Goal: Navigation & Orientation: Find specific page/section

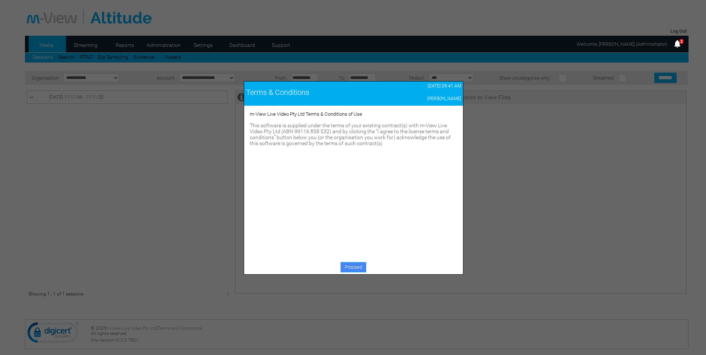
click at [355, 264] on link "Proceed" at bounding box center [354, 267] width 26 height 10
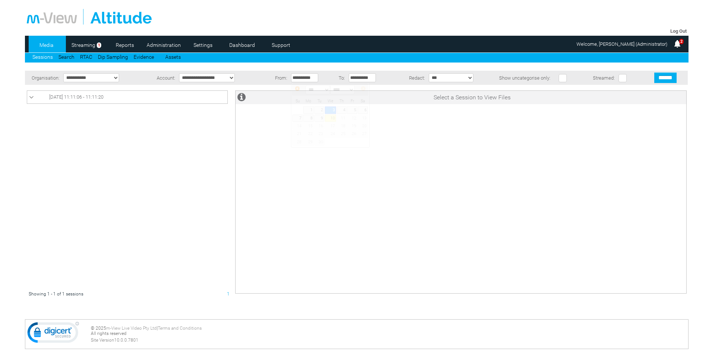
click at [303, 81] on input "**********" at bounding box center [304, 77] width 27 height 9
click at [92, 49] on link "Streaming" at bounding box center [84, 44] width 32 height 11
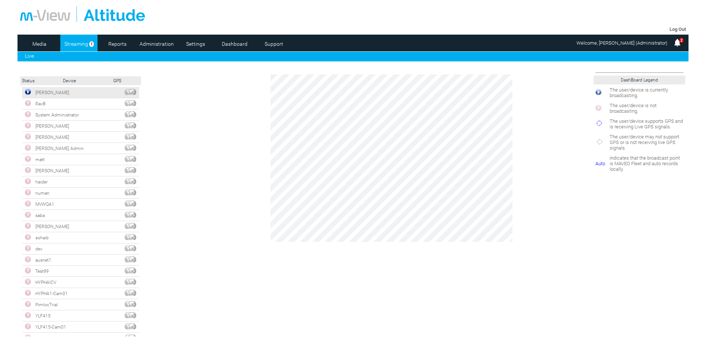
click at [29, 92] on img at bounding box center [28, 92] width 6 height 6
click at [113, 42] on link "Reports" at bounding box center [117, 43] width 36 height 11
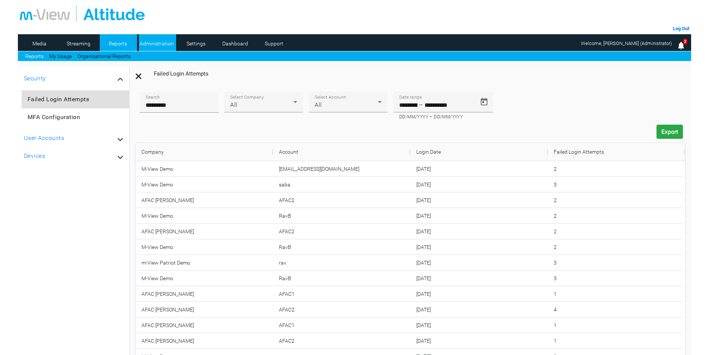
click at [156, 44] on link "Administration" at bounding box center [157, 43] width 36 height 11
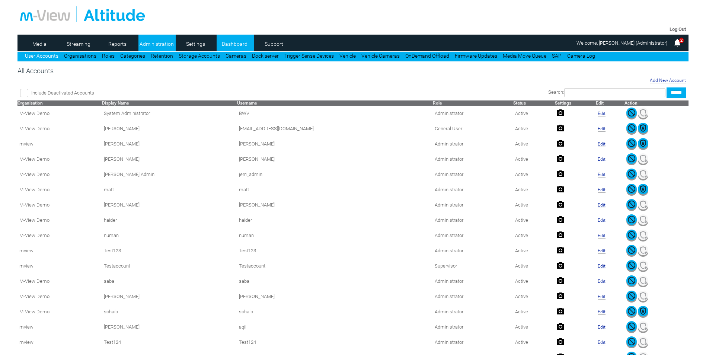
click at [225, 40] on link "Dashboard" at bounding box center [235, 43] width 36 height 11
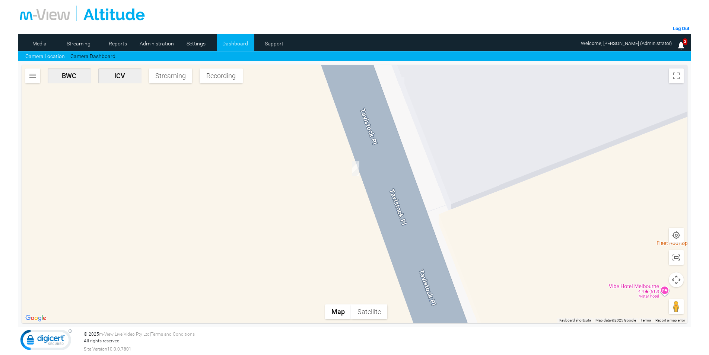
click at [162, 80] on span "Streaming" at bounding box center [170, 76] width 37 height 8
click at [29, 76] on img "button" at bounding box center [32, 75] width 9 height 9
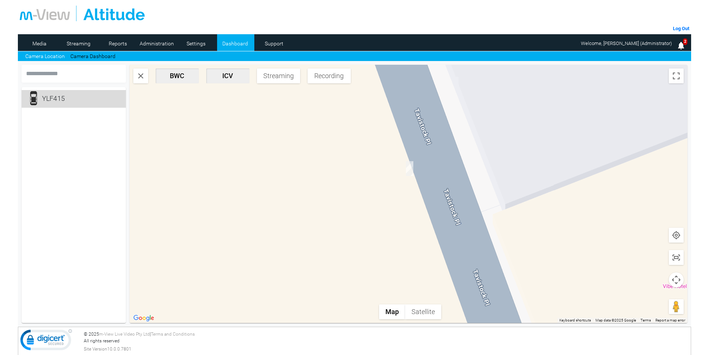
click at [53, 100] on div "YLF415" at bounding box center [62, 98] width 41 height 15
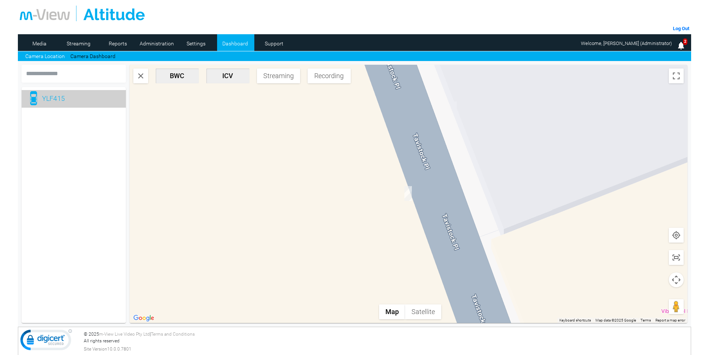
click at [83, 100] on div "YLF415" at bounding box center [73, 98] width 89 height 15
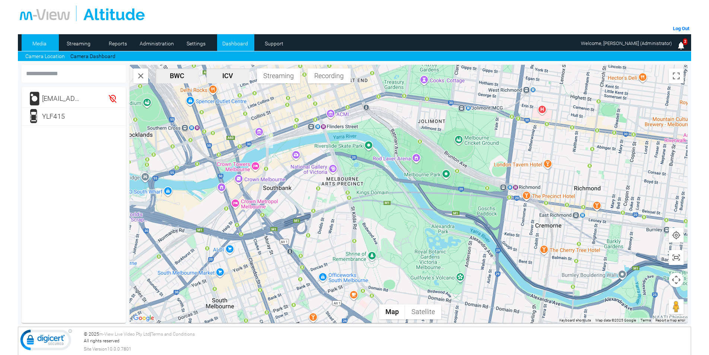
click at [33, 44] on link "Media" at bounding box center [40, 43] width 36 height 11
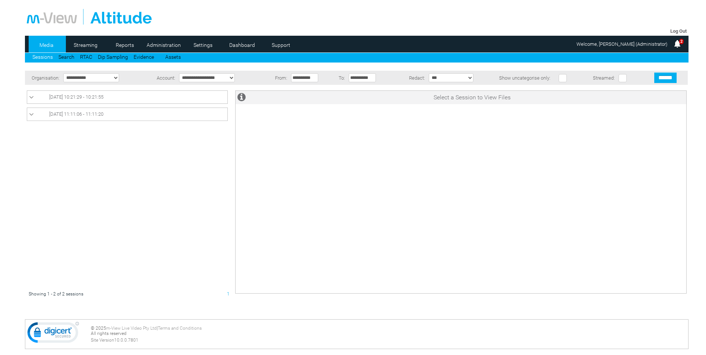
click at [48, 97] on link "10/09/2025 10:21:29 - 10:21:55" at bounding box center [127, 97] width 197 height 9
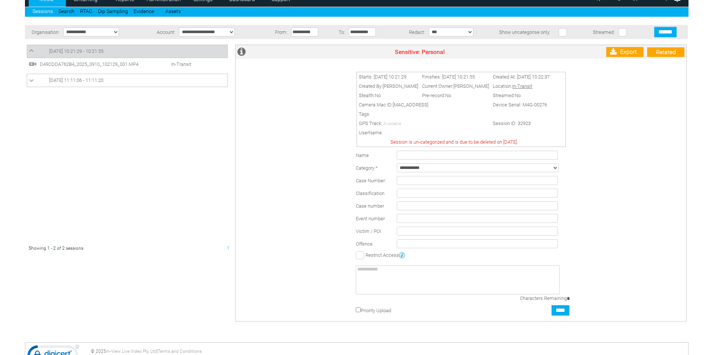
scroll to position [62, 0]
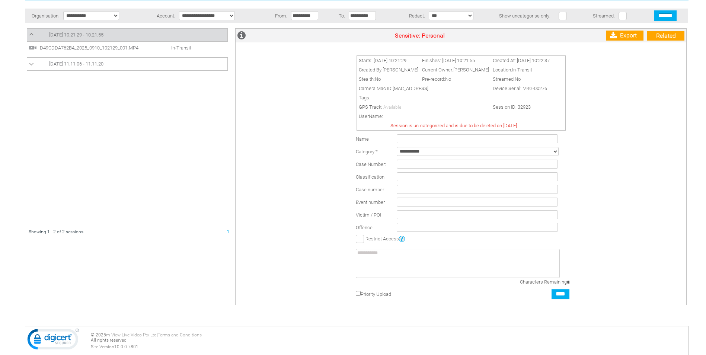
click at [503, 154] on select "**********" at bounding box center [478, 151] width 162 height 9
click at [580, 159] on div "Starts: 10/09/2025 10:21:29 Finishes: 10/09/2025 10:21:55 Created At: 10/09/202…" at bounding box center [462, 177] width 447 height 255
click at [403, 164] on input "text" at bounding box center [477, 164] width 161 height 9
click at [402, 176] on input "text" at bounding box center [477, 176] width 161 height 9
click at [402, 188] on input "text" at bounding box center [477, 189] width 161 height 9
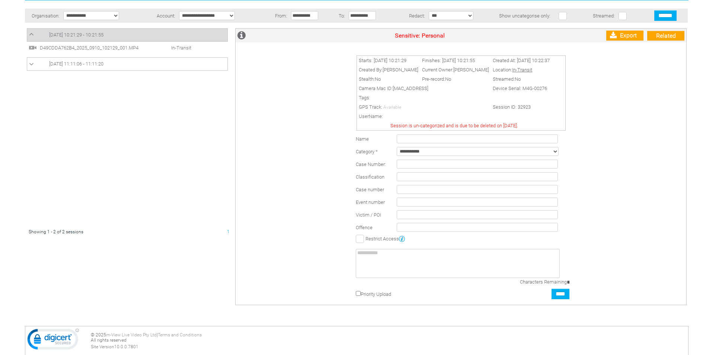
click at [399, 203] on input "text" at bounding box center [477, 202] width 161 height 9
click at [401, 223] on input "text" at bounding box center [477, 227] width 161 height 9
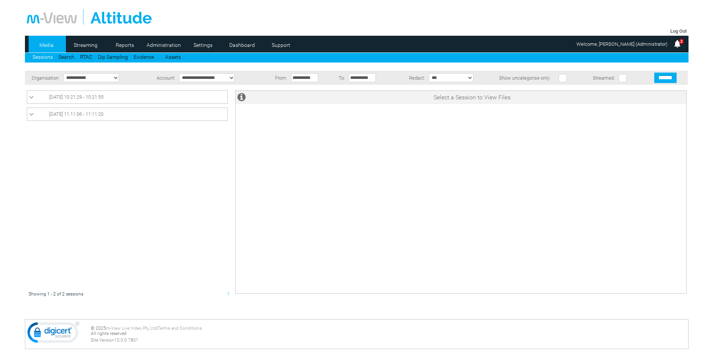
click at [95, 101] on link "10/09/2025 10:21:29 - 10:21:55" at bounding box center [127, 97] width 197 height 9
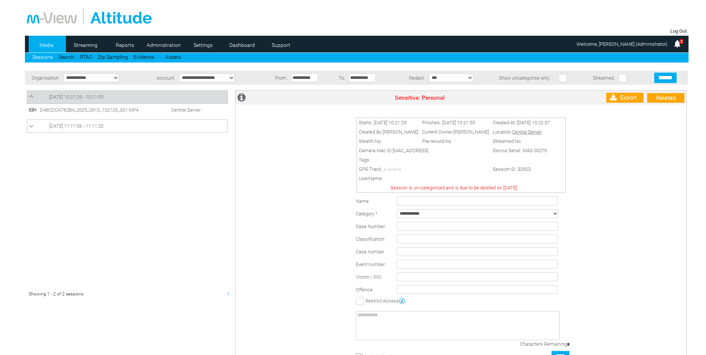
click at [95, 111] on span "D49CDDA762B4_2025_0910_102129_001.MP4" at bounding box center [95, 110] width 114 height 6
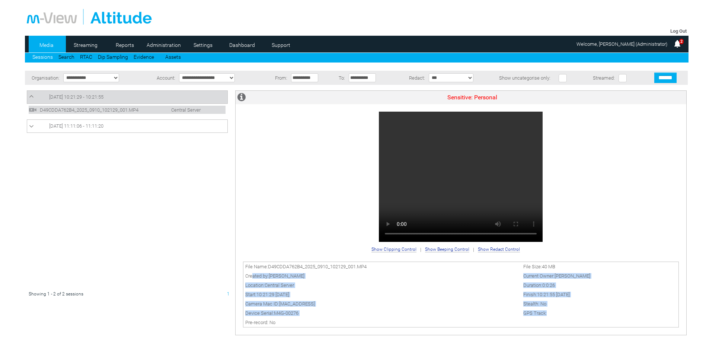
drag, startPoint x: 547, startPoint y: 309, endPoint x: 251, endPoint y: 278, distance: 297.6
click at [251, 278] on tbody "File Name: D49CDDA762B4_2025_0910_102129_001.MP4 File Size: 40 MB Created by: A…" at bounding box center [461, 295] width 436 height 66
drag, startPoint x: 251, startPoint y: 278, endPoint x: 292, endPoint y: 292, distance: 42.9
click at [289, 292] on span "10:21:29 10 September 2025" at bounding box center [273, 295] width 33 height 6
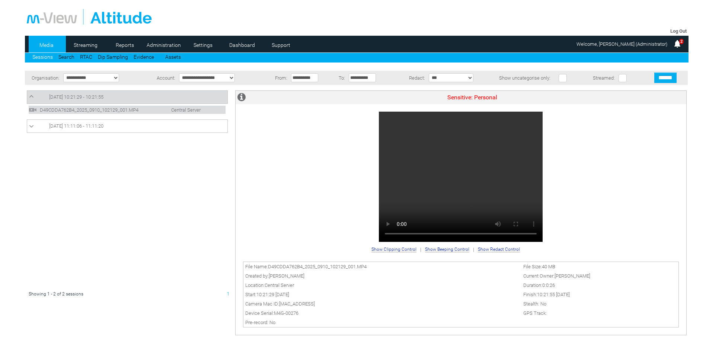
click at [303, 77] on input "**********" at bounding box center [304, 77] width 27 height 9
click at [299, 89] on span "Prev" at bounding box center [298, 89] width 6 height 6
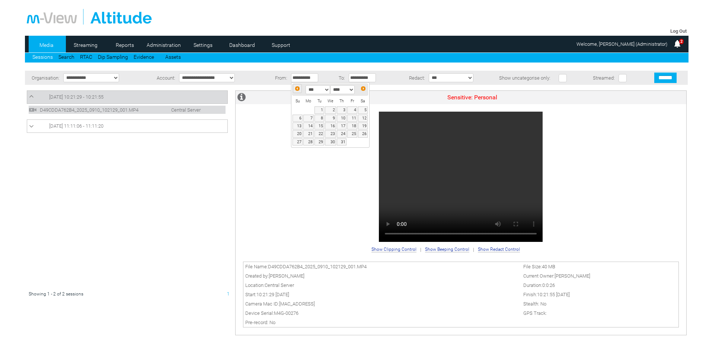
click at [295, 89] on span "Prev" at bounding box center [298, 89] width 6 height 6
click at [300, 111] on link "1" at bounding box center [298, 109] width 10 height 7
type input "**********"
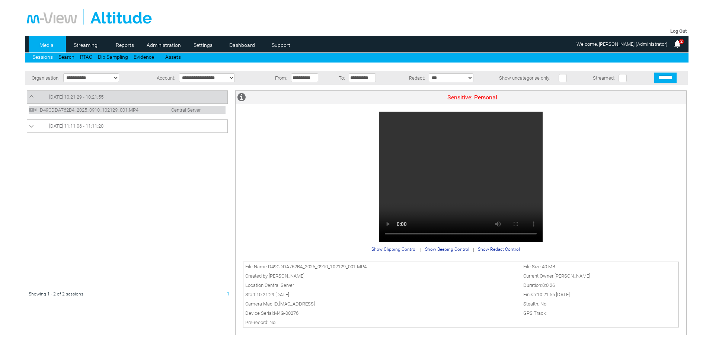
click at [676, 80] on input "******" at bounding box center [666, 78] width 22 height 10
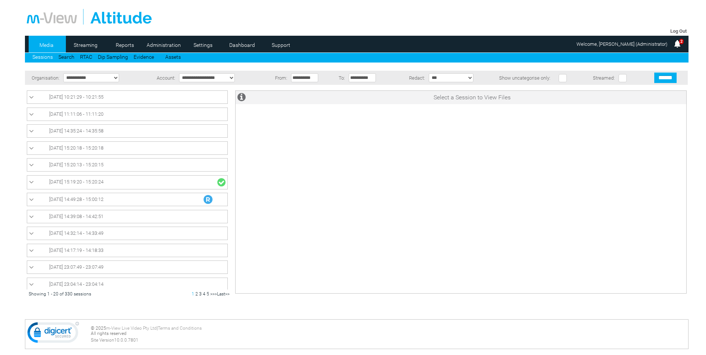
click at [29, 202] on icon at bounding box center [31, 199] width 5 height 7
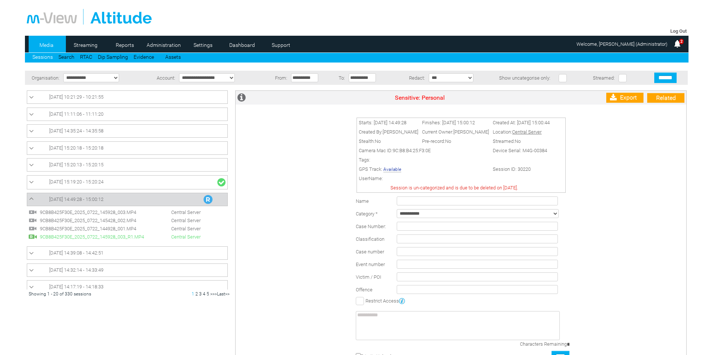
click at [104, 214] on span "9CB8B425F30E_2025_0722_145928_003.MP4" at bounding box center [95, 213] width 114 height 6
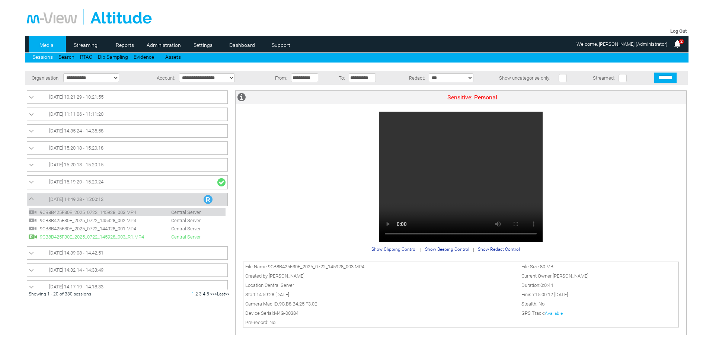
click at [557, 312] on link "Available" at bounding box center [554, 313] width 18 height 5
click at [199, 48] on link "Settings" at bounding box center [203, 44] width 36 height 11
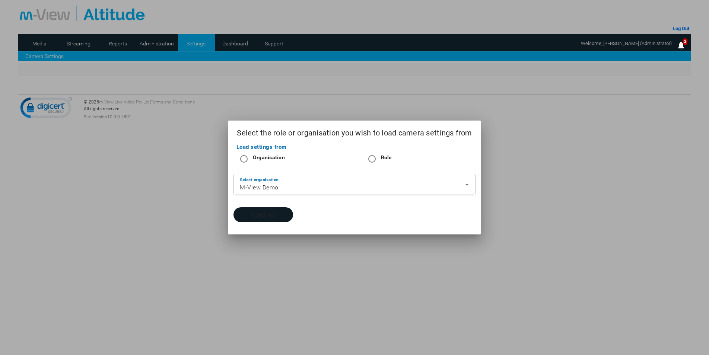
click at [273, 217] on button "Continue" at bounding box center [263, 214] width 60 height 15
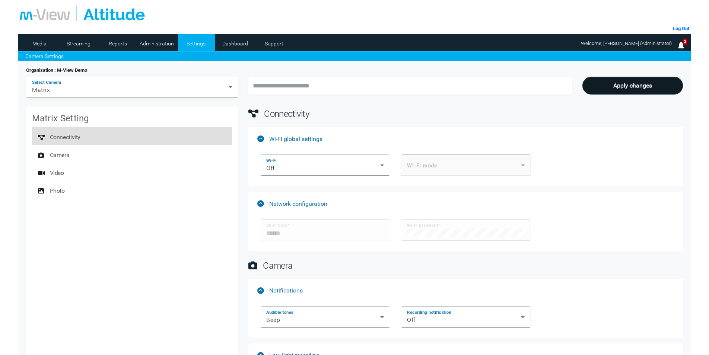
click at [72, 136] on span "Connectivity" at bounding box center [65, 137] width 31 height 15
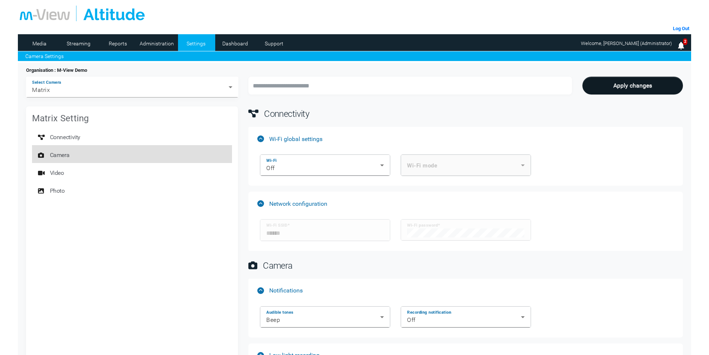
click at [63, 154] on span "Camera" at bounding box center [60, 155] width 20 height 15
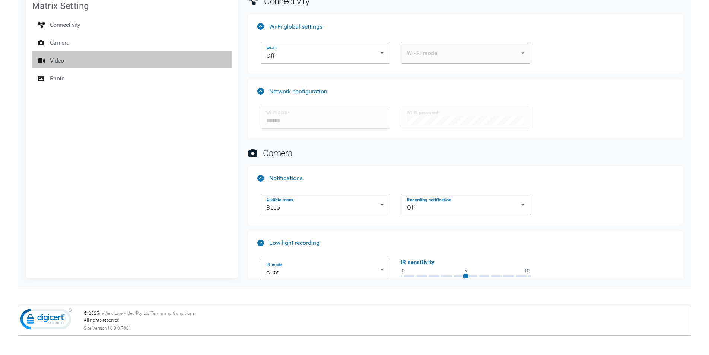
click at [61, 60] on span "Video" at bounding box center [57, 60] width 14 height 15
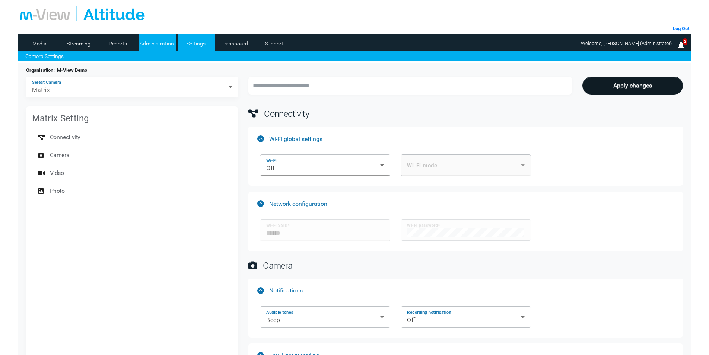
click at [163, 43] on link "Administration" at bounding box center [157, 43] width 36 height 11
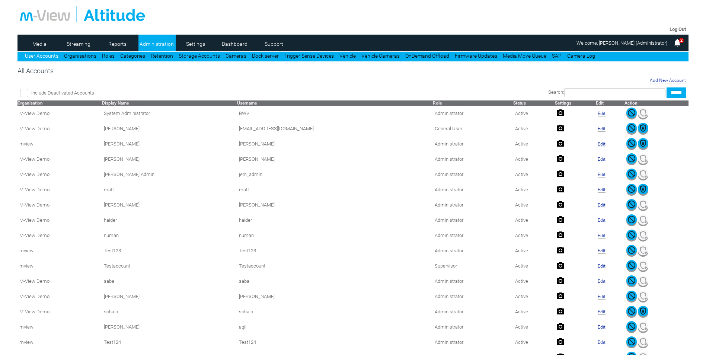
click at [568, 93] on input "text" at bounding box center [614, 92] width 101 height 9
click at [232, 42] on link "Dashboard" at bounding box center [235, 43] width 36 height 11
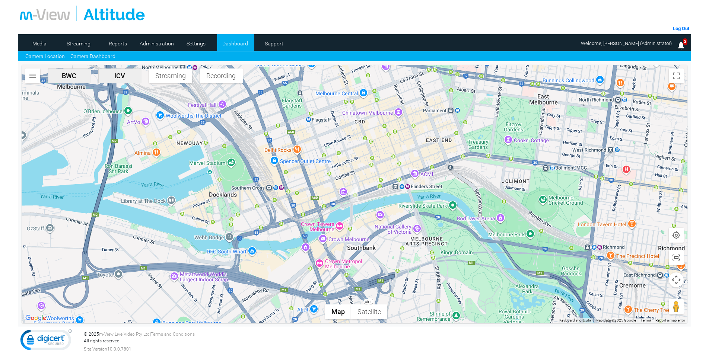
click at [78, 54] on link "Camera Dashboard" at bounding box center [92, 56] width 45 height 8
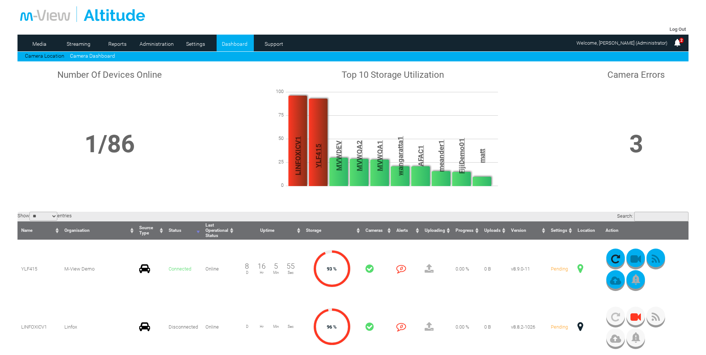
click at [79, 55] on link "Camera Dashboard" at bounding box center [92, 56] width 45 height 6
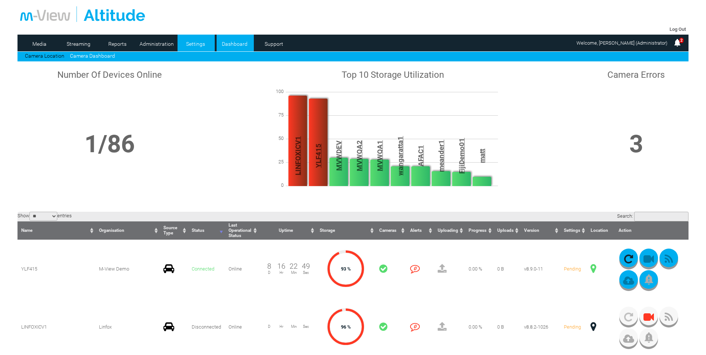
click at [191, 44] on link "Settings" at bounding box center [196, 43] width 36 height 11
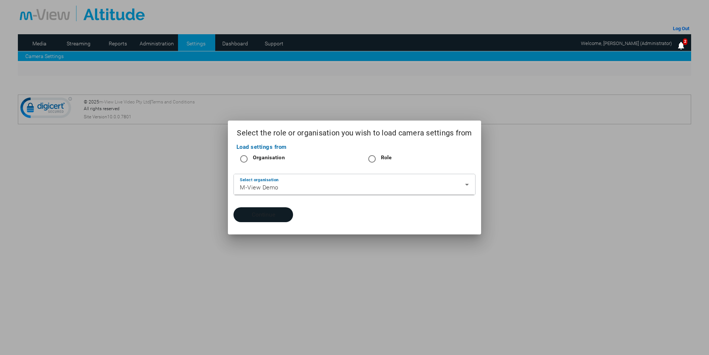
click at [267, 210] on button "Continue" at bounding box center [263, 214] width 60 height 15
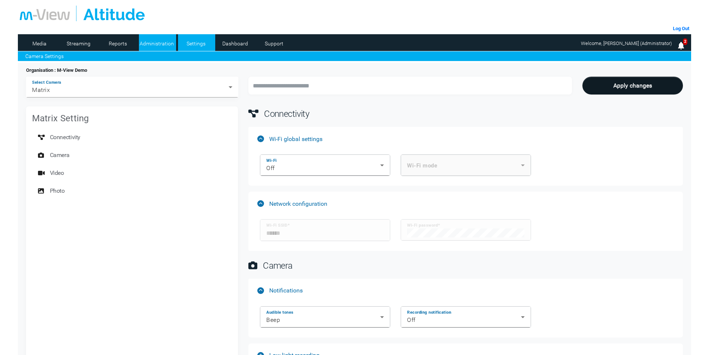
click at [153, 50] on li "Administration" at bounding box center [157, 42] width 37 height 17
click at [223, 44] on link "Dashboard" at bounding box center [235, 43] width 36 height 11
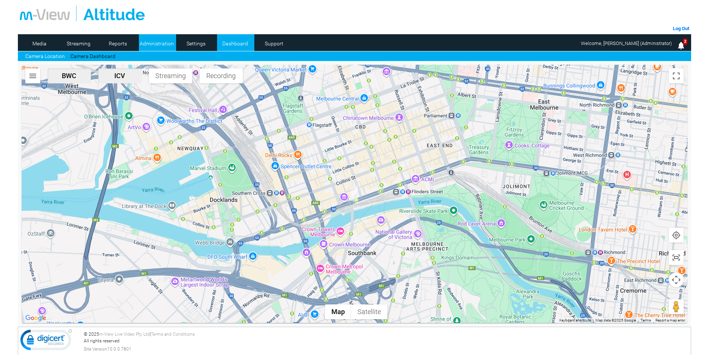
click at [156, 44] on link "Administration" at bounding box center [157, 43] width 36 height 11
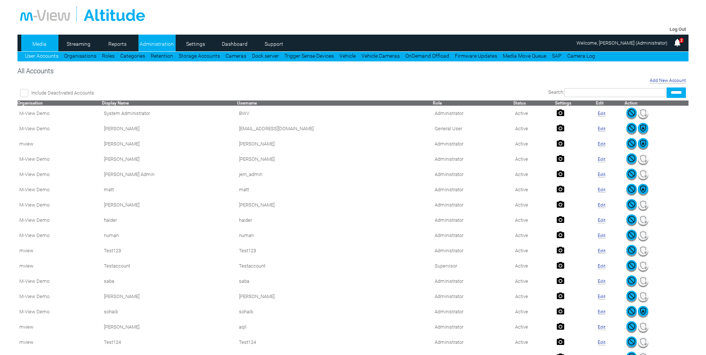
click at [48, 43] on link "Media" at bounding box center [39, 43] width 36 height 11
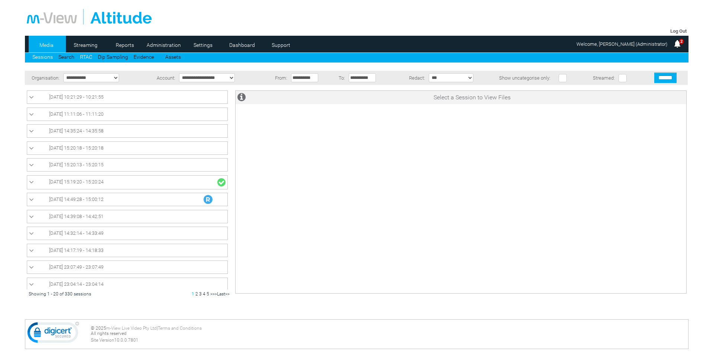
click at [87, 58] on link "RTAC" at bounding box center [86, 57] width 12 height 6
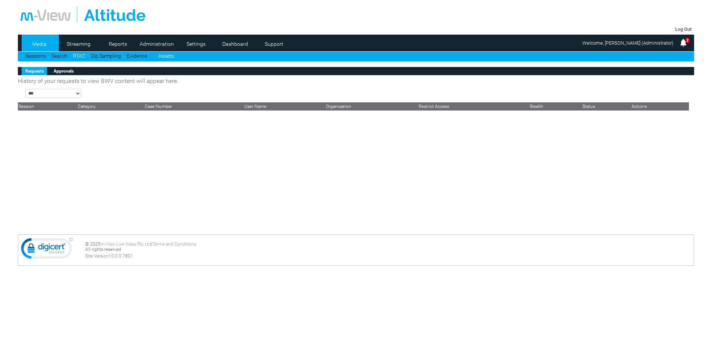
click at [166, 56] on link "Assets" at bounding box center [166, 56] width 16 height 6
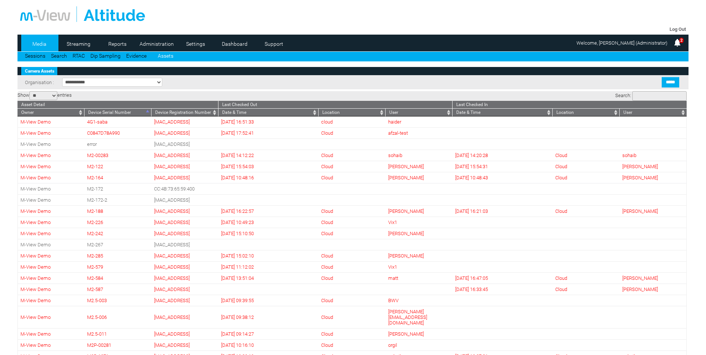
select select "**"
click at [137, 58] on link "Evidence" at bounding box center [136, 56] width 20 height 6
